Goal: Check status: Check status

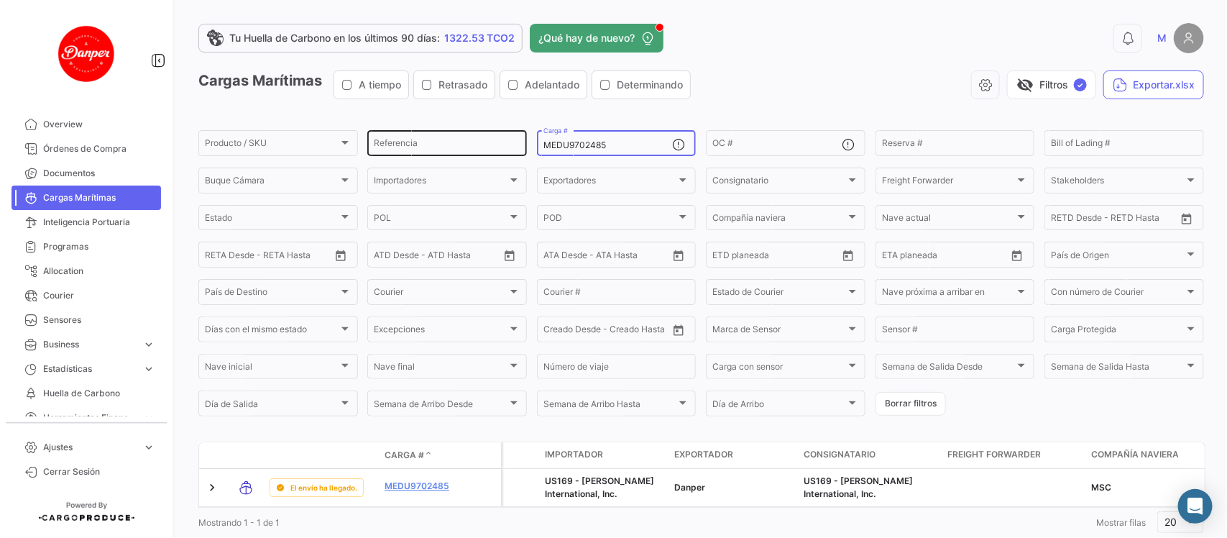
drag, startPoint x: 633, startPoint y: 142, endPoint x: 469, endPoint y: 141, distance: 163.9
click at [0, 0] on div "Producto / SKU Producto / SKU Referencia MEDU9702485 Carga # OC # Reserva # Bil…" at bounding box center [0, 0] width 0 height 0
paste input "TTNU8216340"
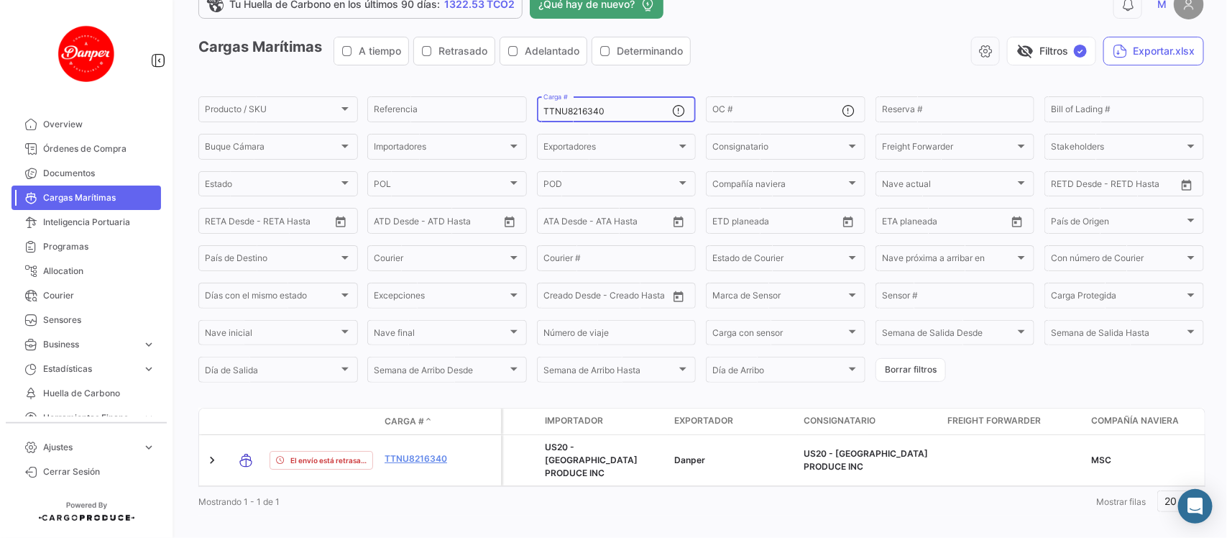
scroll to position [47, 0]
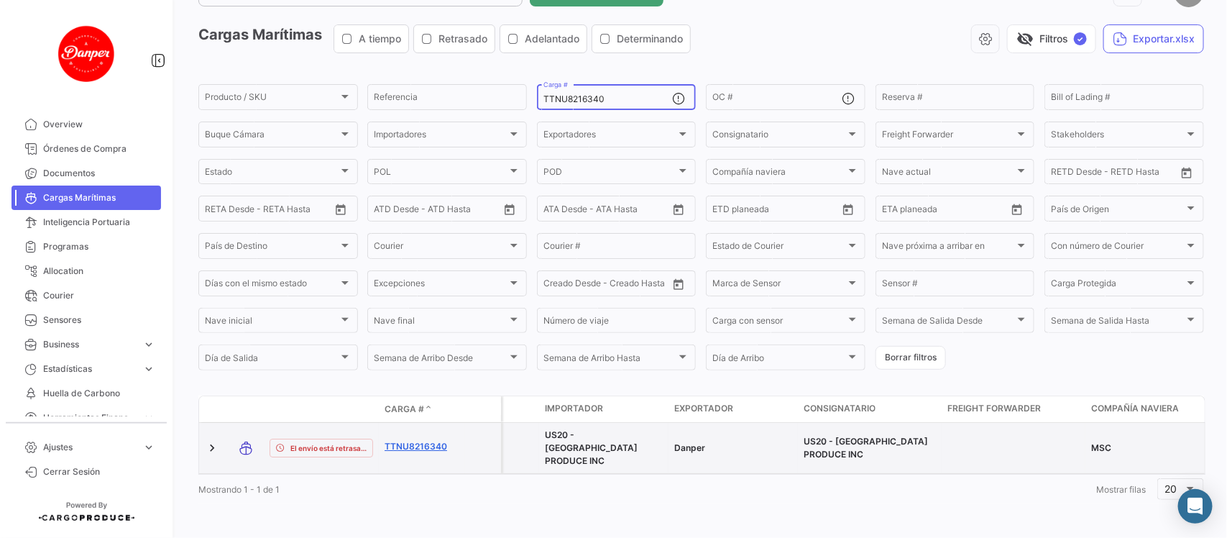
type input "TTNU8216340"
click at [428, 440] on link "TTNU8216340" at bounding box center [422, 446] width 75 height 13
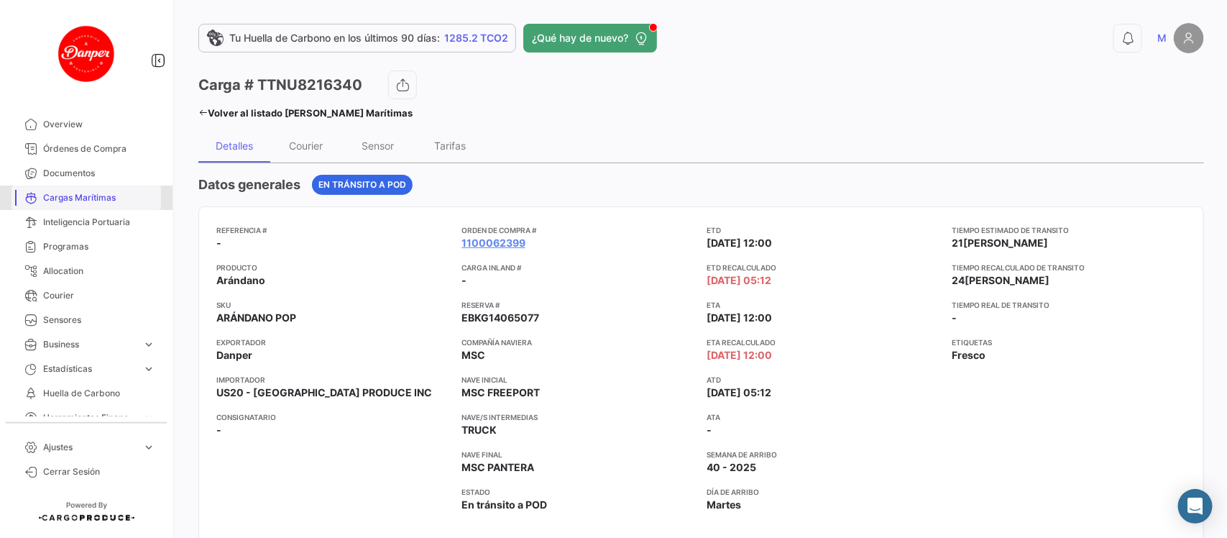
click at [90, 196] on span "Cargas Marítimas" at bounding box center [99, 197] width 112 height 13
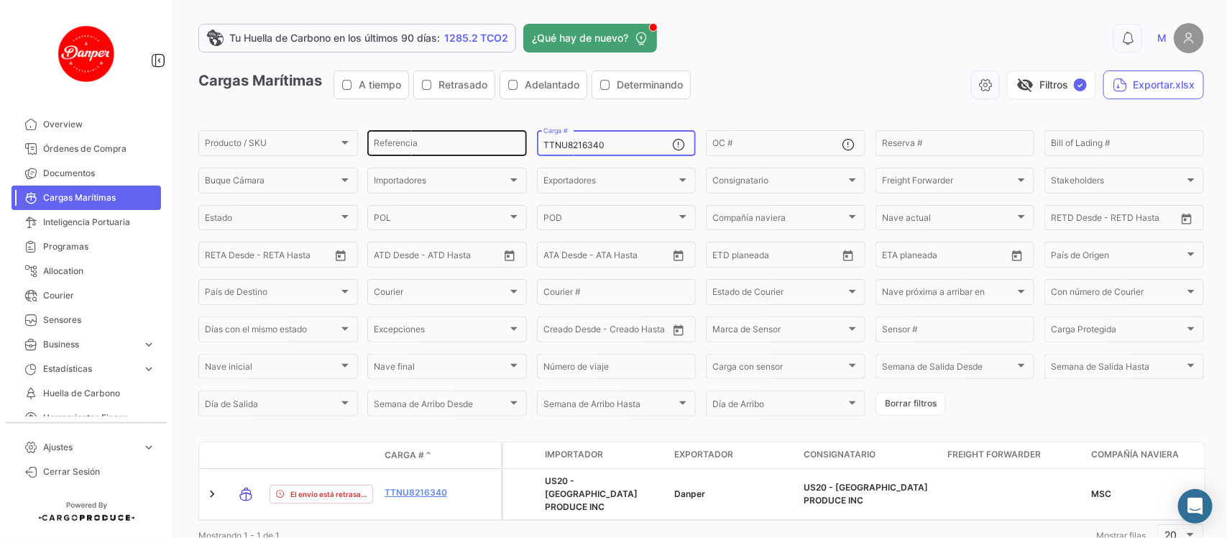
drag, startPoint x: 638, startPoint y: 141, endPoint x: 385, endPoint y: 144, distance: 253.0
click at [0, 0] on div "Producto / SKU Producto / SKU Referencia TTNU8216340 Carga # OC # Reserva # Bil…" at bounding box center [0, 0] width 0 height 0
paste input "SEGU9201936"
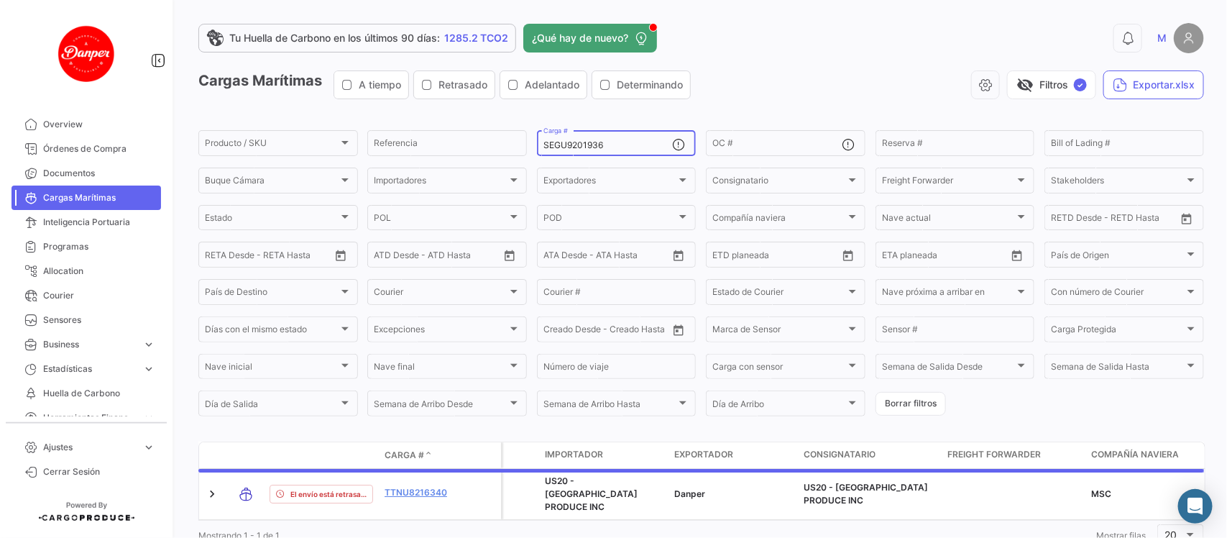
scroll to position [47, 0]
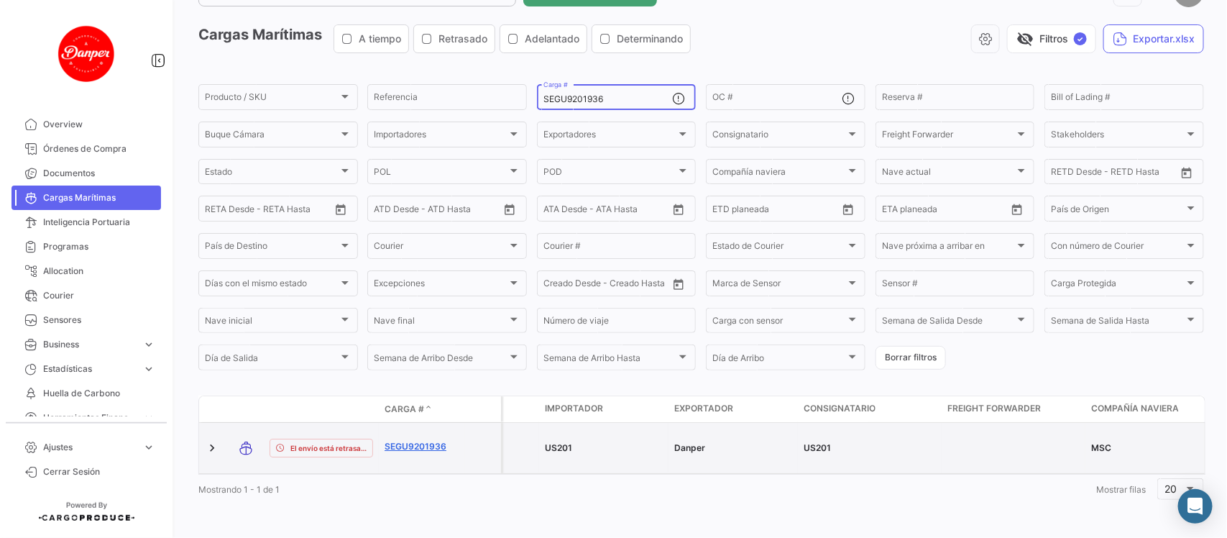
type input "SEGU9201936"
click at [413, 440] on link "SEGU9201936" at bounding box center [422, 446] width 75 height 13
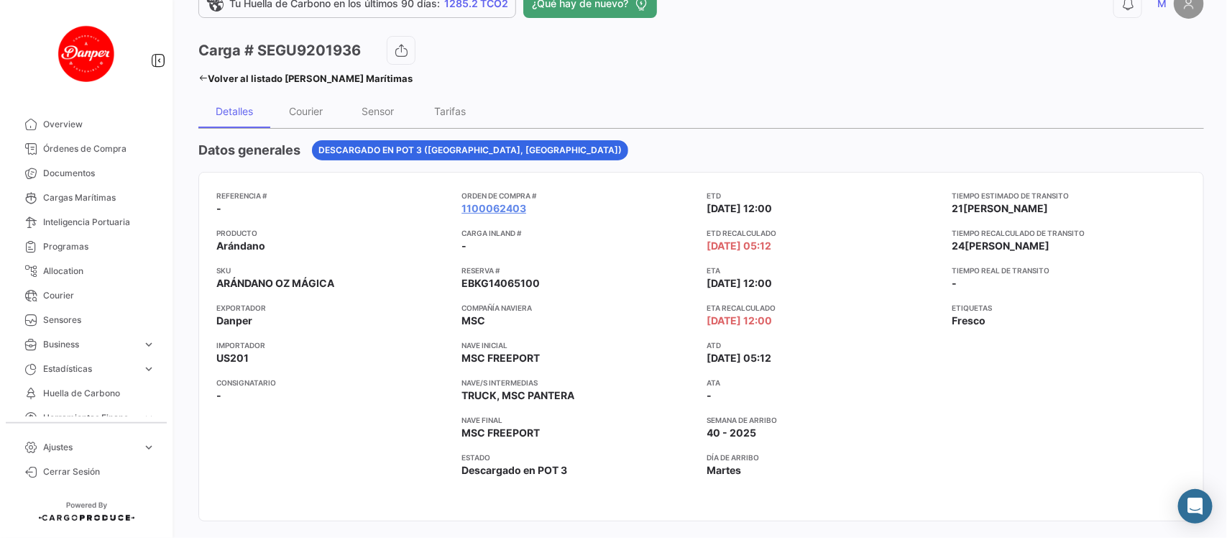
scroll to position [37, 0]
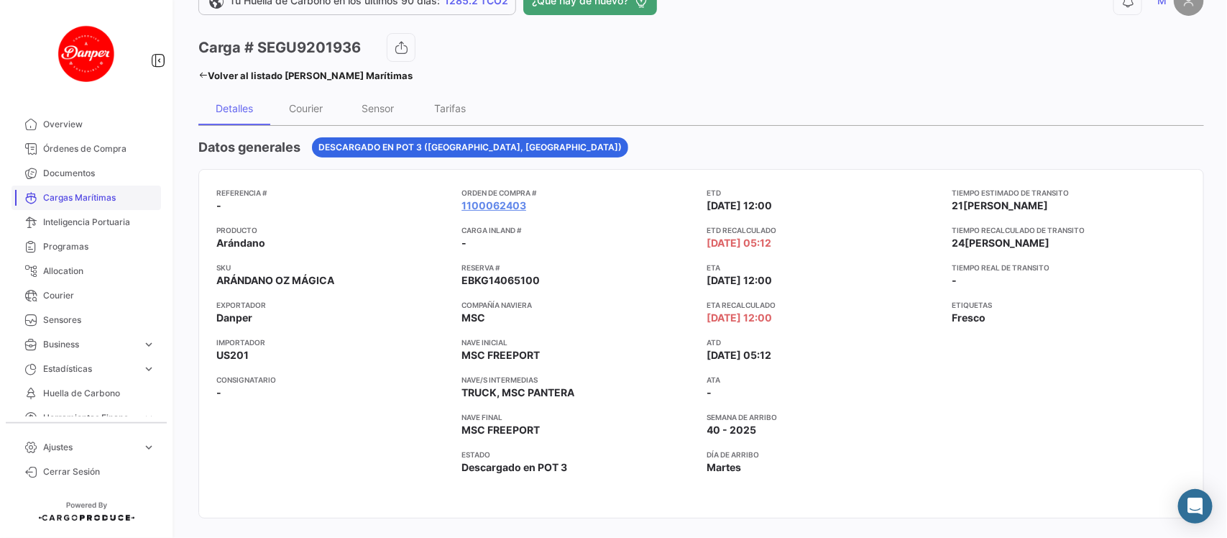
click at [85, 196] on span "Cargas Marítimas" at bounding box center [99, 197] width 112 height 13
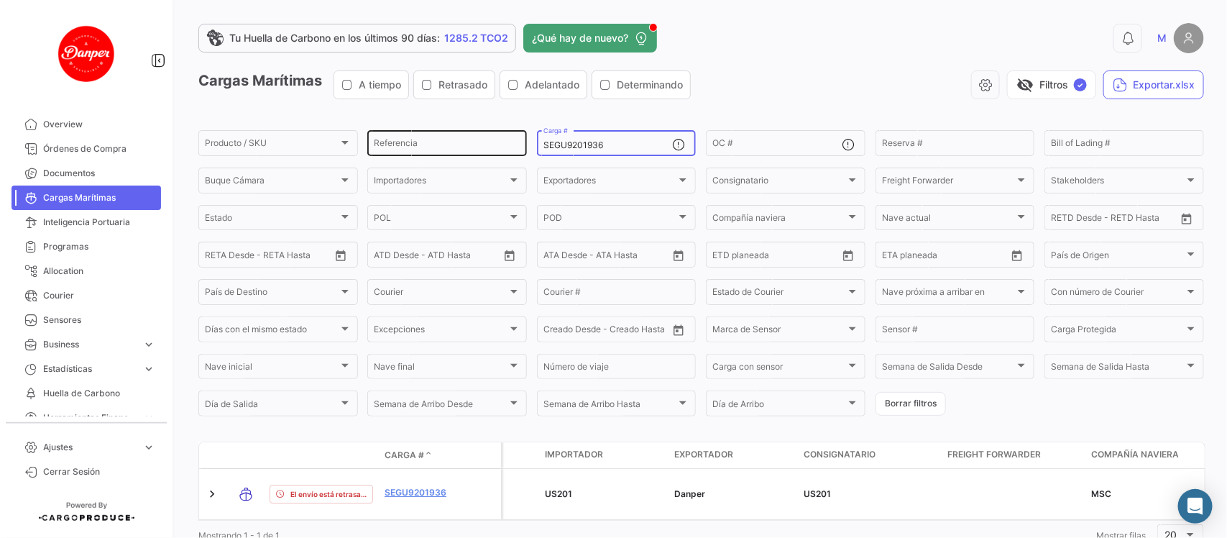
drag, startPoint x: 631, startPoint y: 147, endPoint x: 425, endPoint y: 155, distance: 205.7
click at [0, 0] on div "Producto / SKU Producto / SKU Referencia SEGU9201936 Carga # OC # Reserva # Bil…" at bounding box center [0, 0] width 0 height 0
paste input "ZMOU8889184"
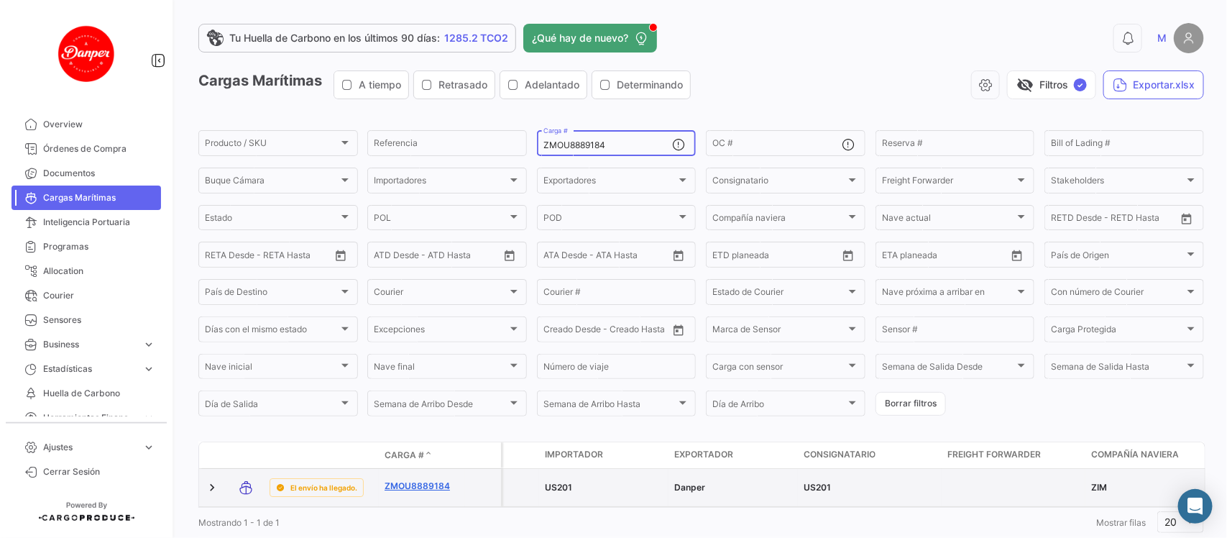
type input "ZMOU8889184"
click at [418, 489] on link "ZMOU8889184" at bounding box center [422, 485] width 75 height 13
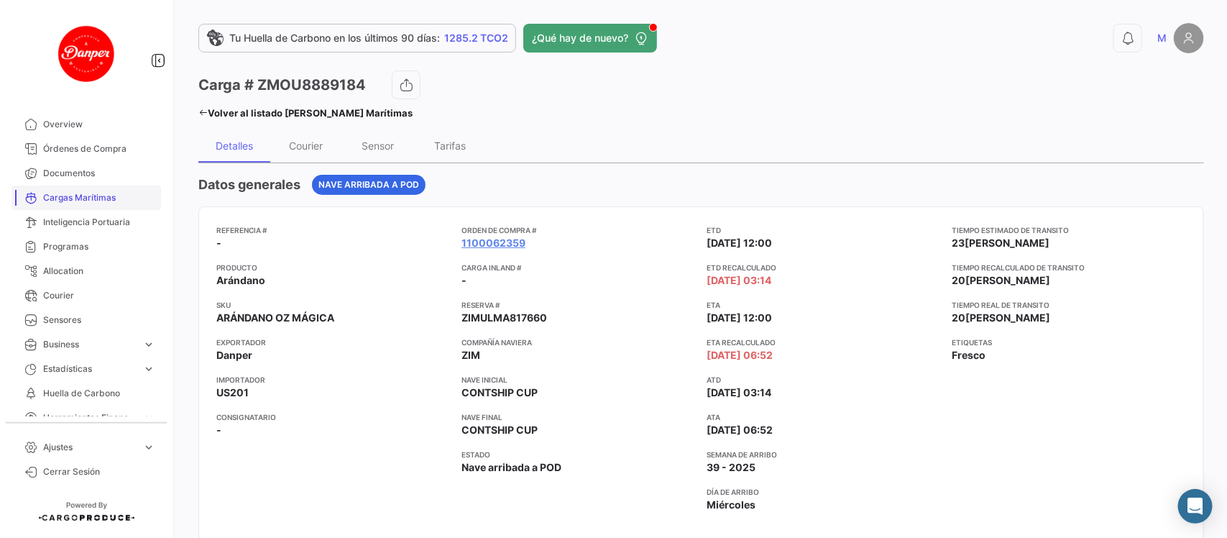
click at [101, 195] on span "Cargas Marítimas" at bounding box center [99, 197] width 112 height 13
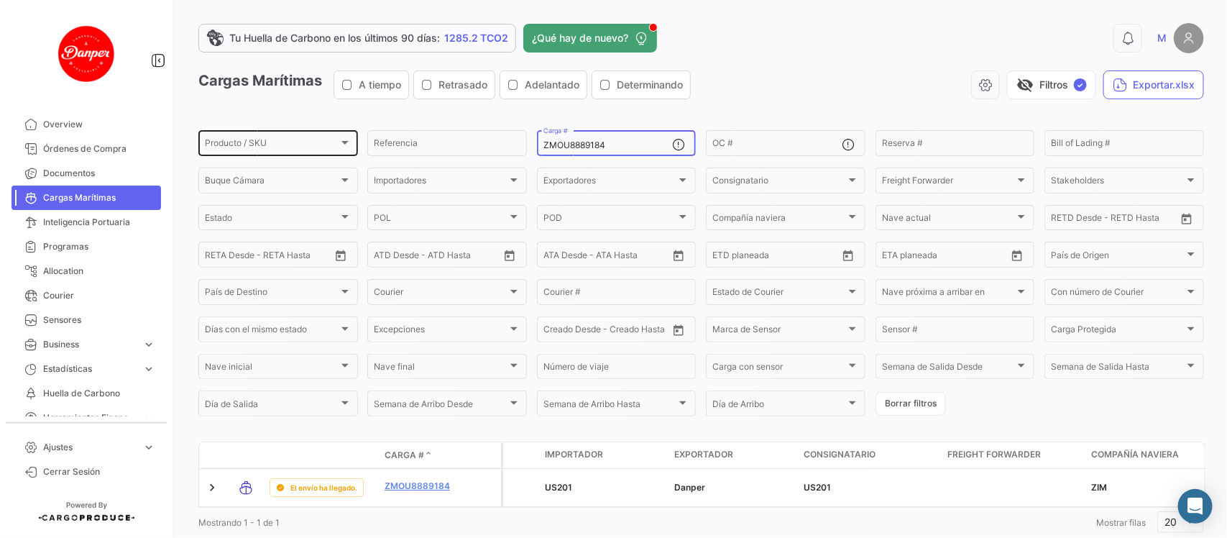
drag, startPoint x: 630, startPoint y: 145, endPoint x: 354, endPoint y: 135, distance: 276.2
click at [0, 0] on div "Producto / SKU Producto / SKU Referencia ZMOU8889184 Carga # OC # Reserva # Bil…" at bounding box center [0, 0] width 0 height 0
paste input "OERU4310488"
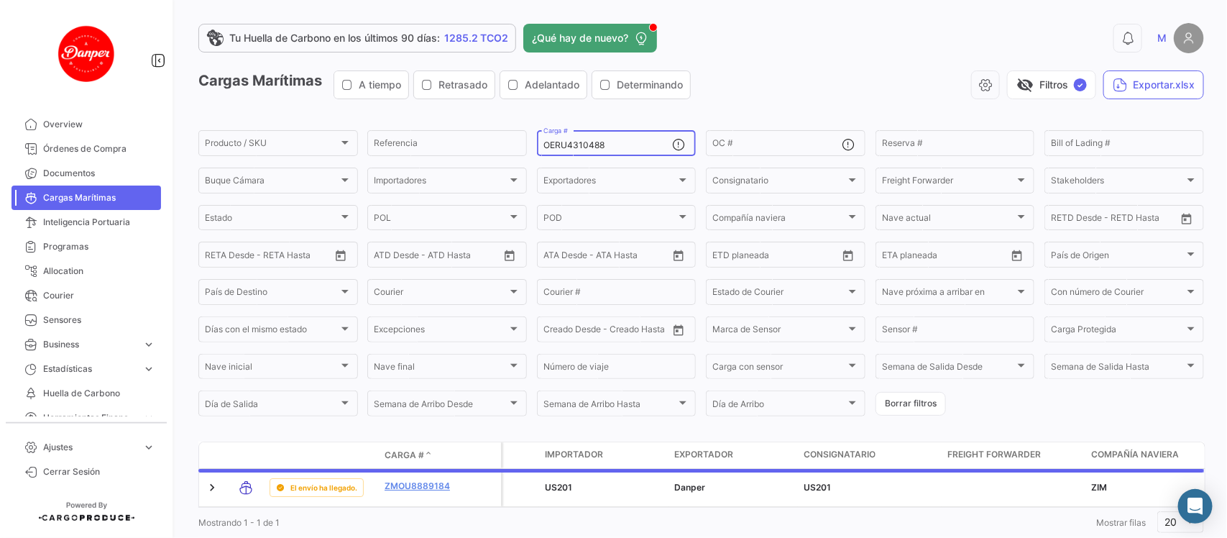
scroll to position [47, 0]
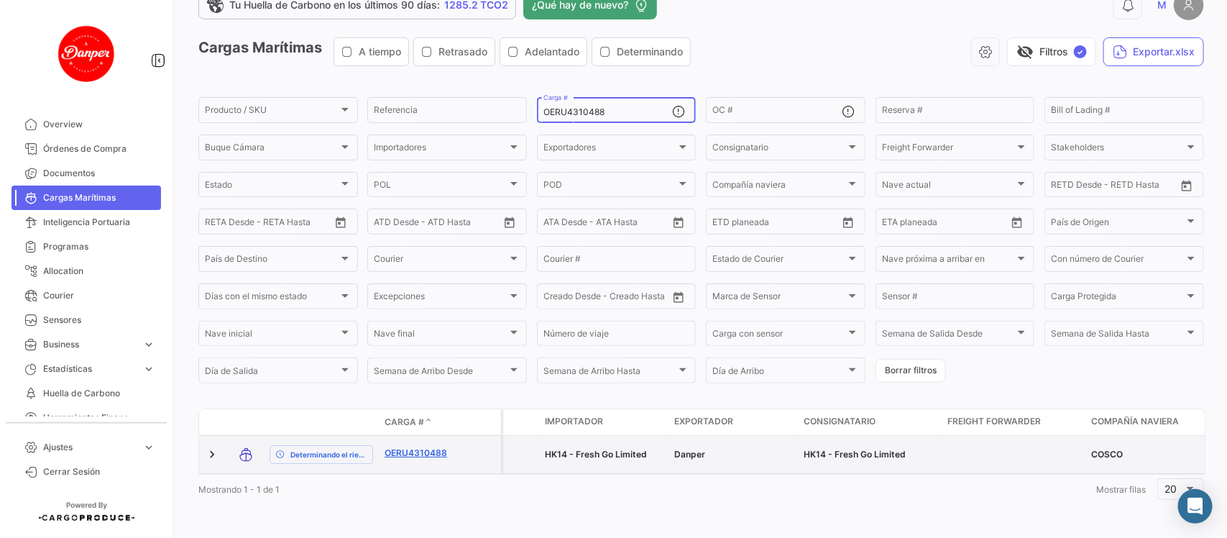
type input "OERU4310488"
click at [438, 446] on link "OERU4310488" at bounding box center [422, 452] width 75 height 13
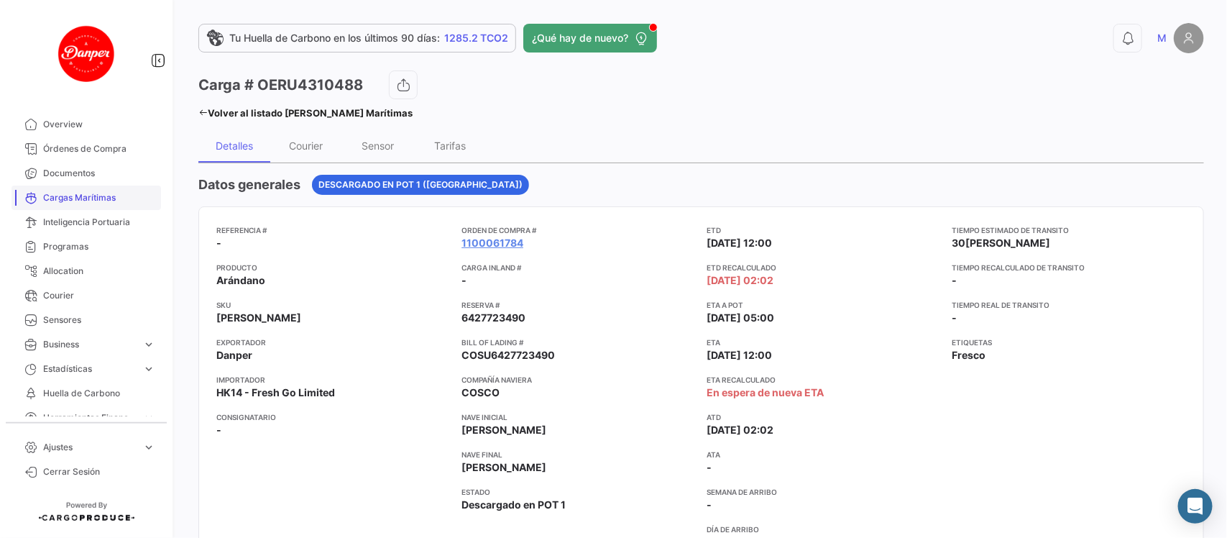
click at [73, 201] on span "Cargas Marítimas" at bounding box center [99, 197] width 112 height 13
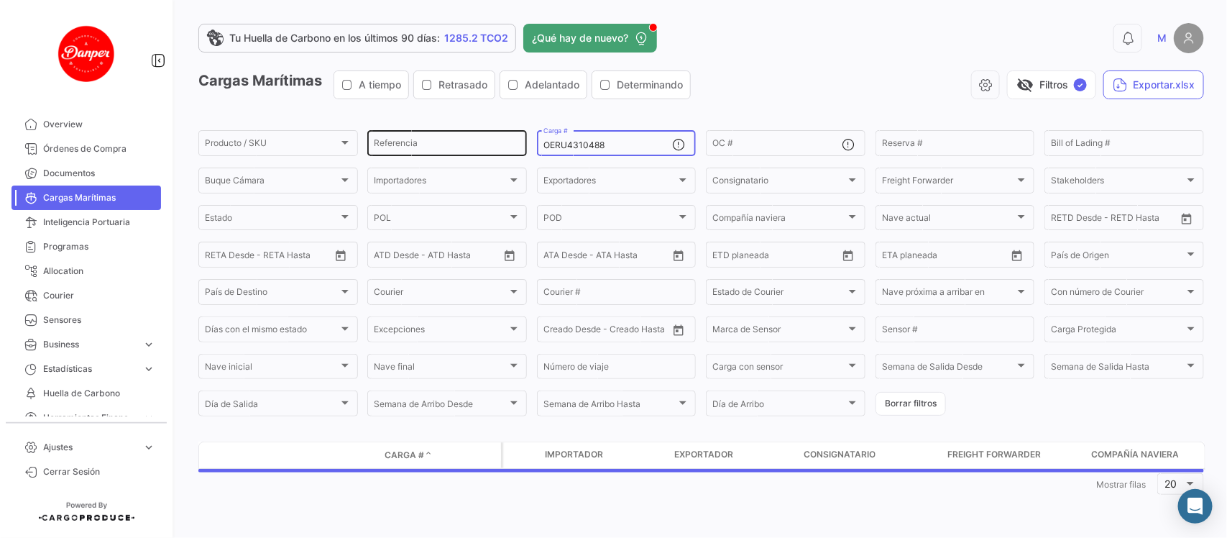
drag, startPoint x: 636, startPoint y: 142, endPoint x: 436, endPoint y: 137, distance: 199.9
click at [0, 0] on div "Producto / SKU Producto / SKU Referencia OERU4310488 Carga # OC # Reserva # Bil…" at bounding box center [0, 0] width 0 height 0
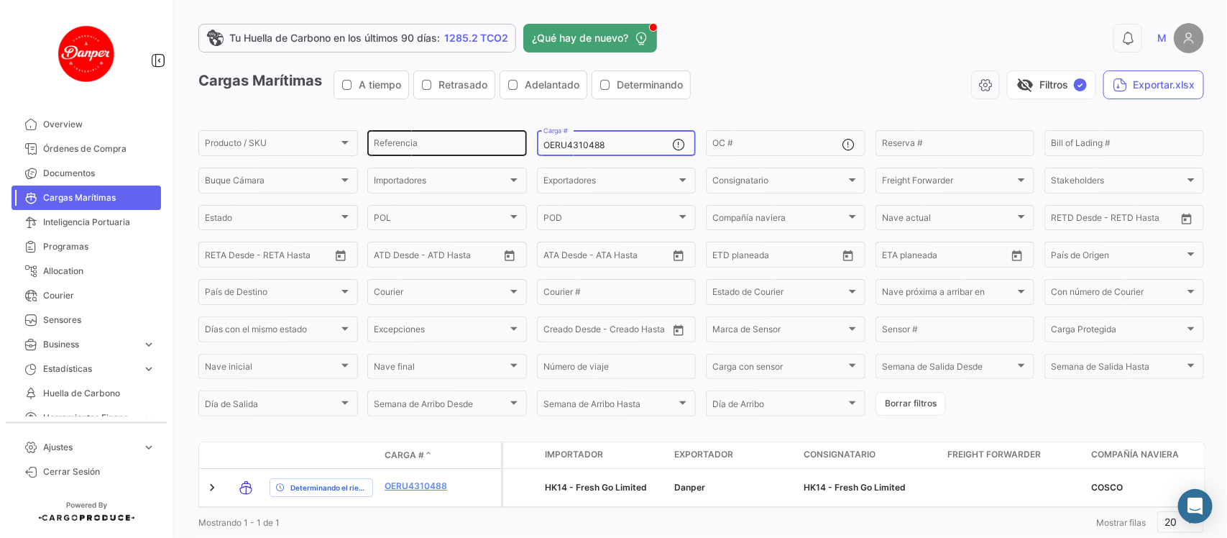
paste input "MNBU31369"
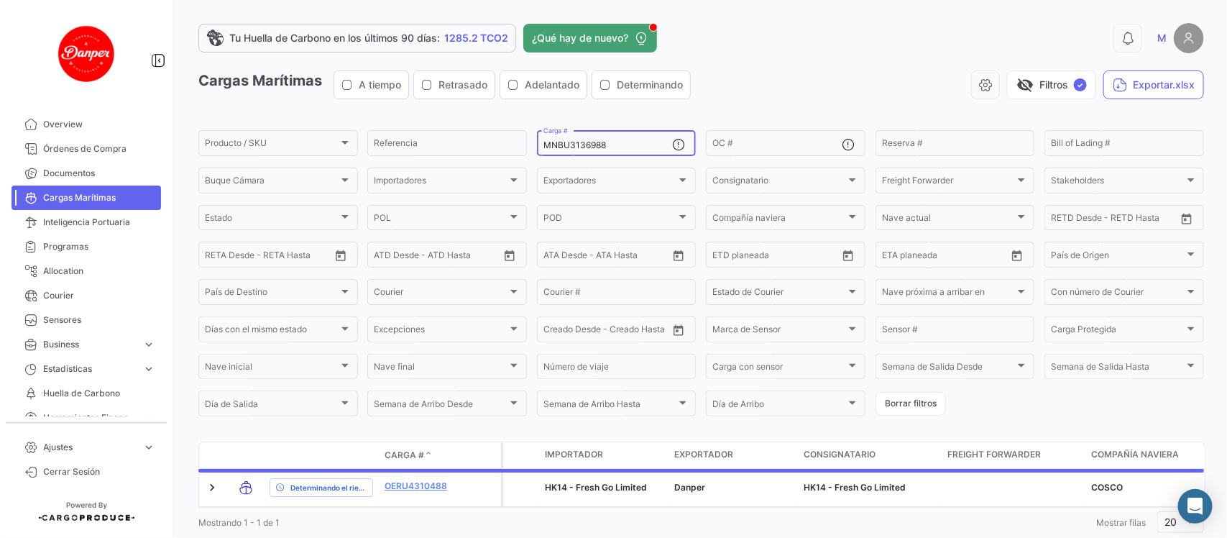
scroll to position [47, 0]
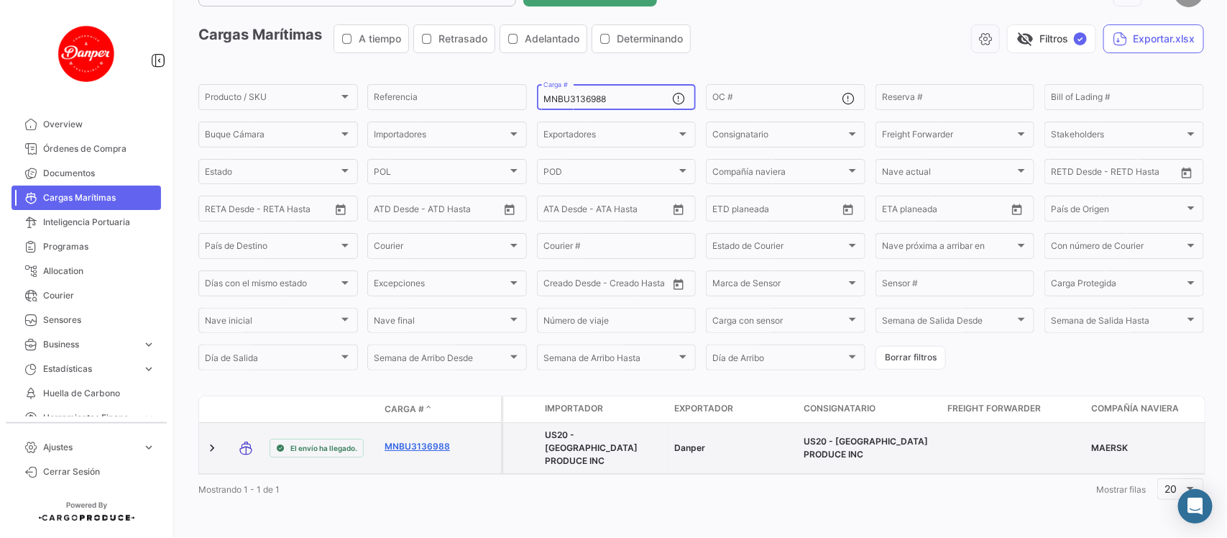
type input "MNBU3136988"
click at [432, 440] on link "MNBU3136988" at bounding box center [422, 446] width 75 height 13
